Goal: Information Seeking & Learning: Check status

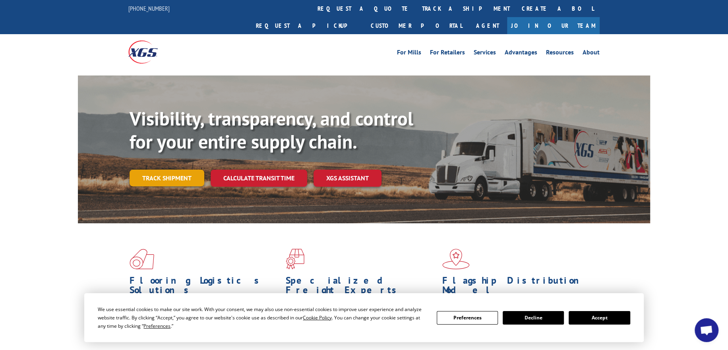
click at [170, 170] on link "Track shipment" at bounding box center [166, 178] width 75 height 17
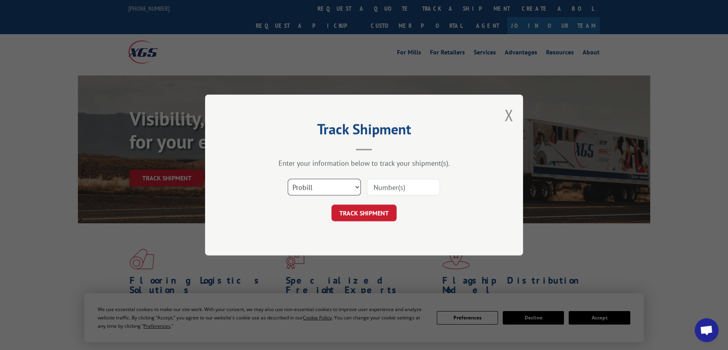
click at [335, 182] on select "Select category... Probill BOL PO" at bounding box center [324, 187] width 73 height 17
select select "po"
click at [288, 179] on select "Select category... Probill BOL PO" at bounding box center [324, 187] width 73 height 17
click at [384, 187] on input at bounding box center [403, 187] width 73 height 17
paste input "295687067"
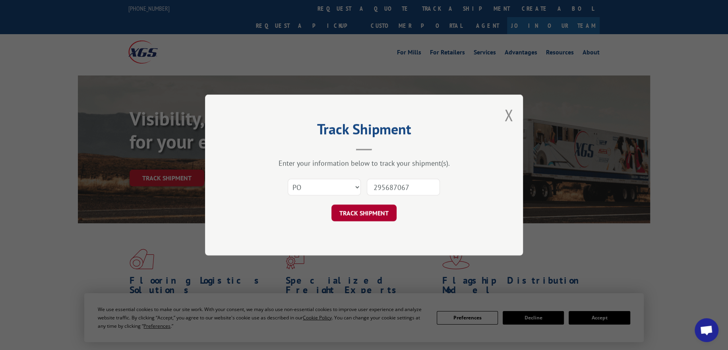
type input "295687067"
click at [358, 211] on button "TRACK SHIPMENT" at bounding box center [363, 213] width 65 height 17
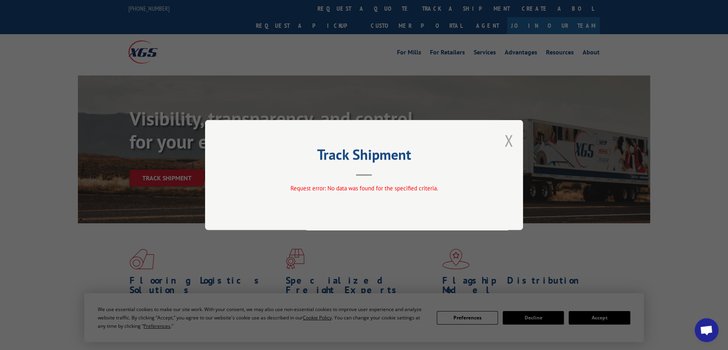
click at [506, 137] on button "Close modal" at bounding box center [508, 140] width 9 height 21
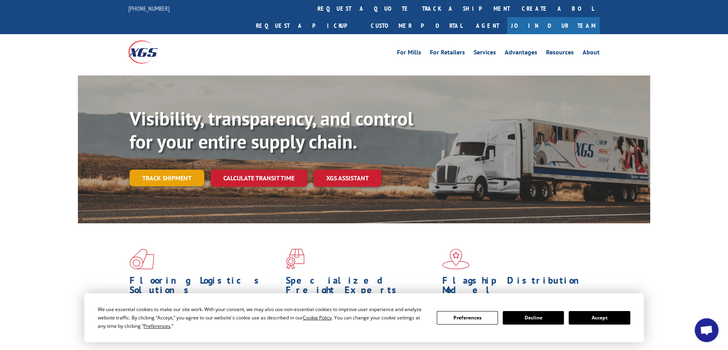
click at [182, 170] on link "Track shipment" at bounding box center [166, 178] width 75 height 17
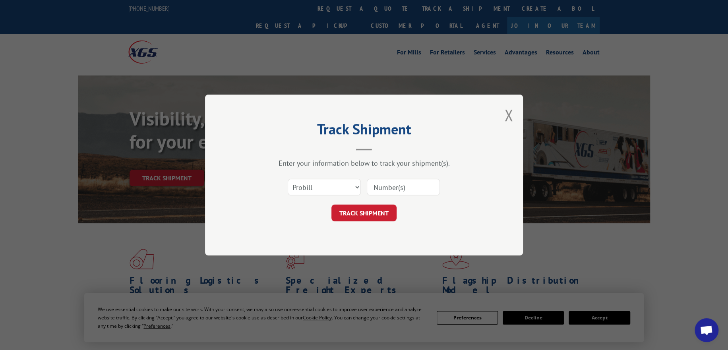
drag, startPoint x: 303, startPoint y: 176, endPoint x: 310, endPoint y: 182, distance: 9.3
click at [307, 179] on div "Select category... Probill BOL PO" at bounding box center [364, 187] width 238 height 26
drag, startPoint x: 312, startPoint y: 183, endPoint x: 313, endPoint y: 190, distance: 6.8
click at [312, 183] on select "Select category... Probill BOL PO" at bounding box center [324, 187] width 73 height 17
select select "po"
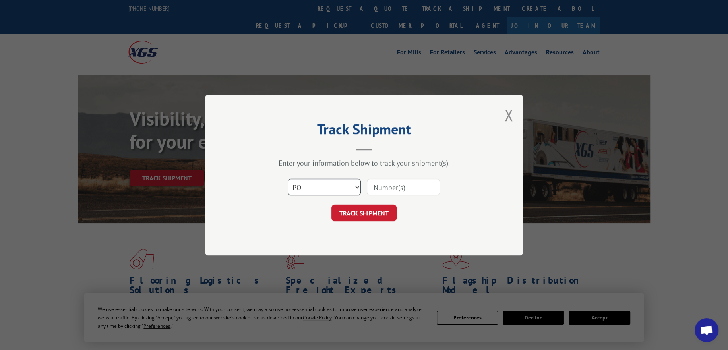
click at [288, 179] on select "Select category... Probill BOL PO" at bounding box center [324, 187] width 73 height 17
click at [423, 180] on input at bounding box center [403, 187] width 73 height 17
paste input "295681649"
type input "295681649"
click at [368, 205] on button "TRACK SHIPMENT" at bounding box center [363, 213] width 65 height 17
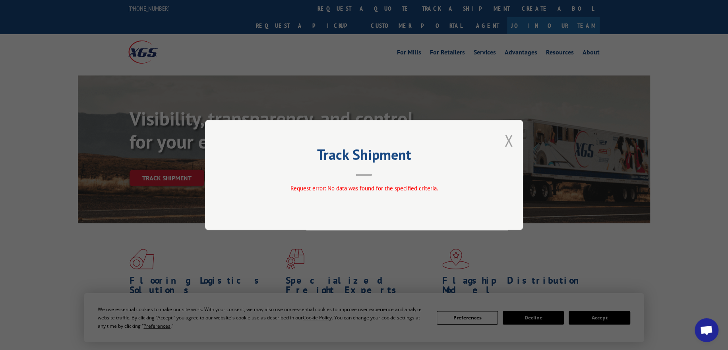
click at [507, 143] on button "Close modal" at bounding box center [508, 140] width 9 height 21
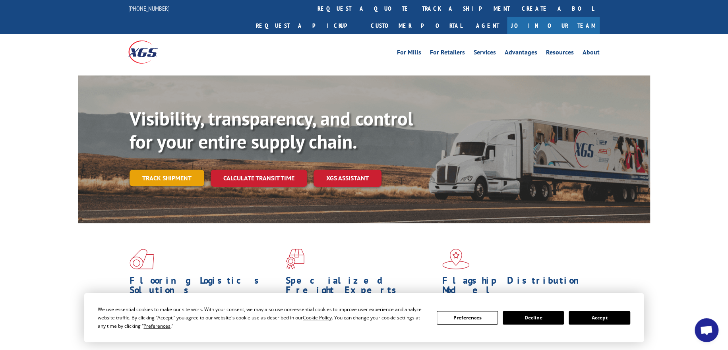
click at [164, 170] on link "Track shipment" at bounding box center [166, 178] width 75 height 17
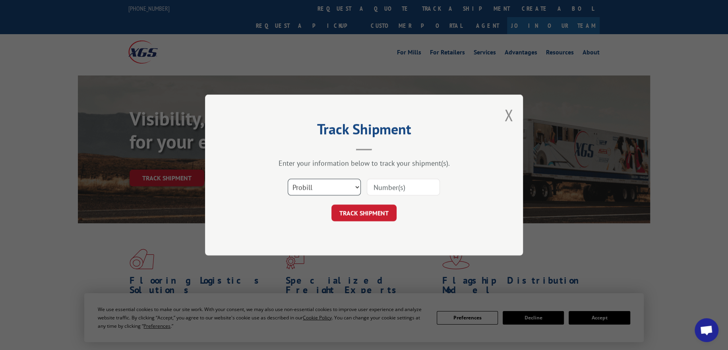
click at [335, 180] on select "Select category... Probill BOL PO" at bounding box center [324, 187] width 73 height 17
select select "po"
click at [288, 179] on select "Select category... Probill BOL PO" at bounding box center [324, 187] width 73 height 17
click at [398, 181] on input at bounding box center [403, 187] width 73 height 17
paste input "295583268"
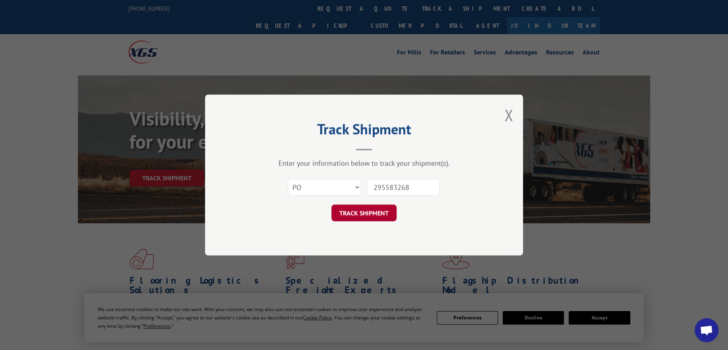
type input "295583268"
click at [369, 209] on button "TRACK SHIPMENT" at bounding box center [363, 213] width 65 height 17
